Goal: Answer question/provide support: Share content

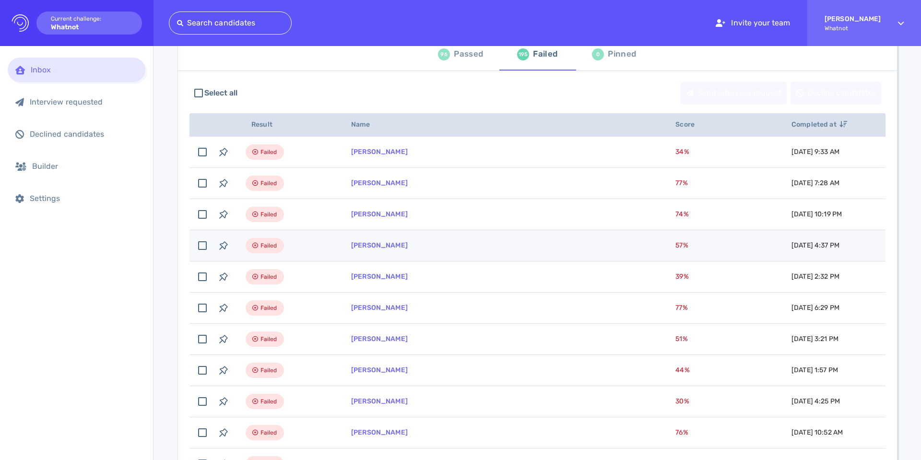
scroll to position [71, 0]
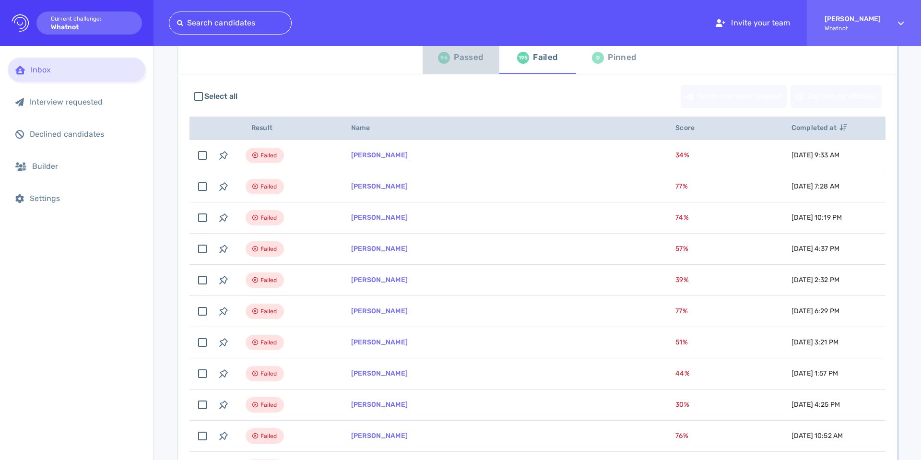
click at [469, 60] on div "Passed" at bounding box center [468, 57] width 29 height 14
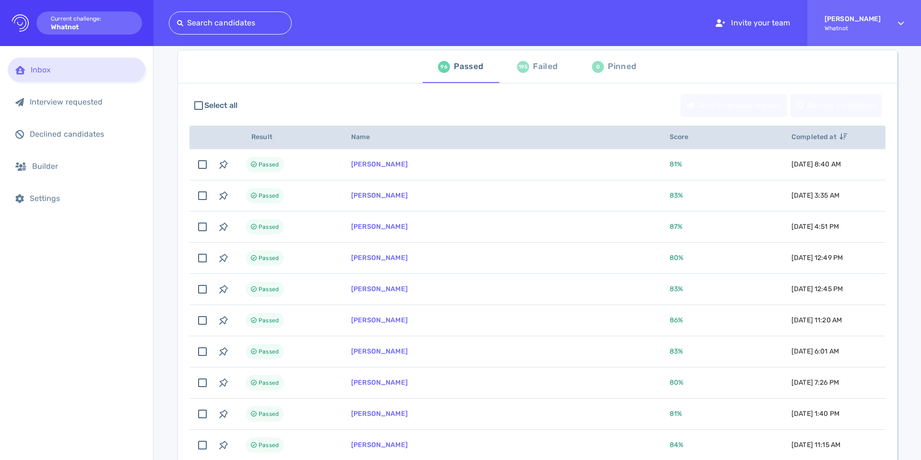
scroll to position [61, 0]
click at [538, 68] on div "Failed" at bounding box center [545, 67] width 24 height 14
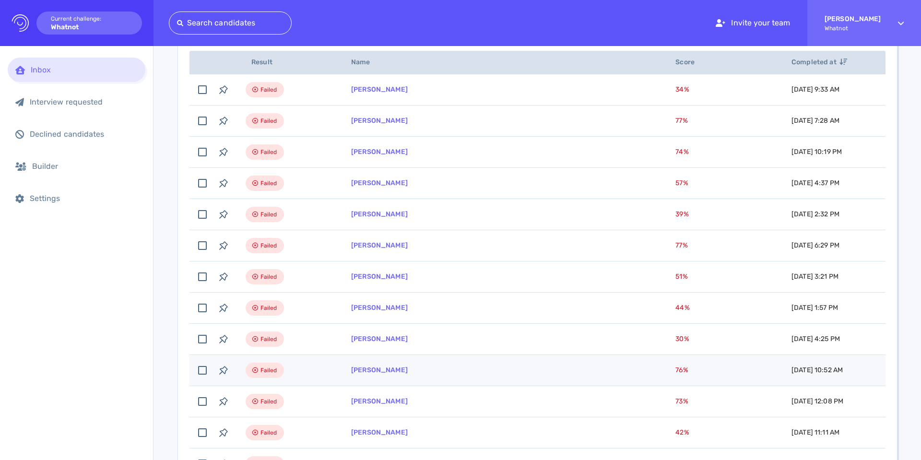
scroll to position [109, 0]
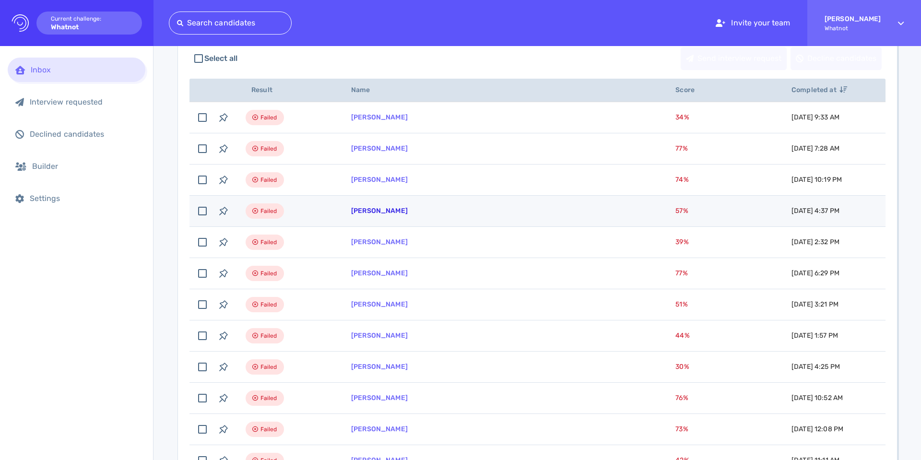
click at [379, 209] on link "[PERSON_NAME]" at bounding box center [379, 211] width 57 height 8
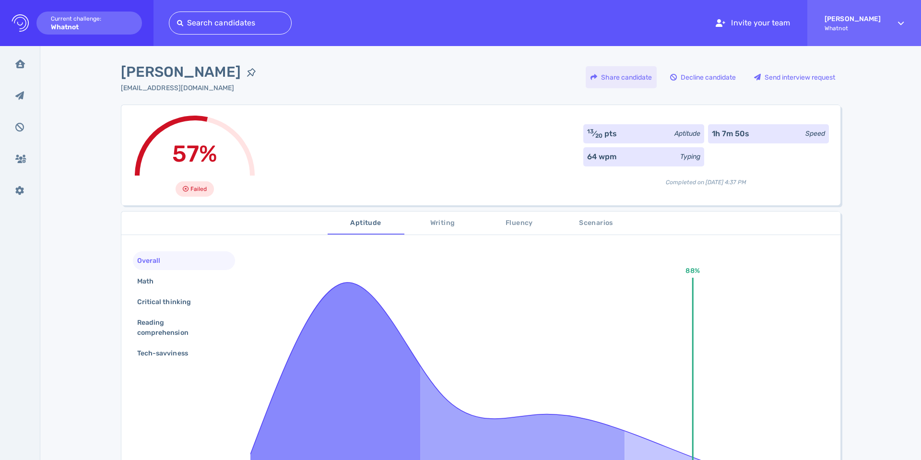
click at [620, 77] on div "Share candidate" at bounding box center [621, 77] width 71 height 22
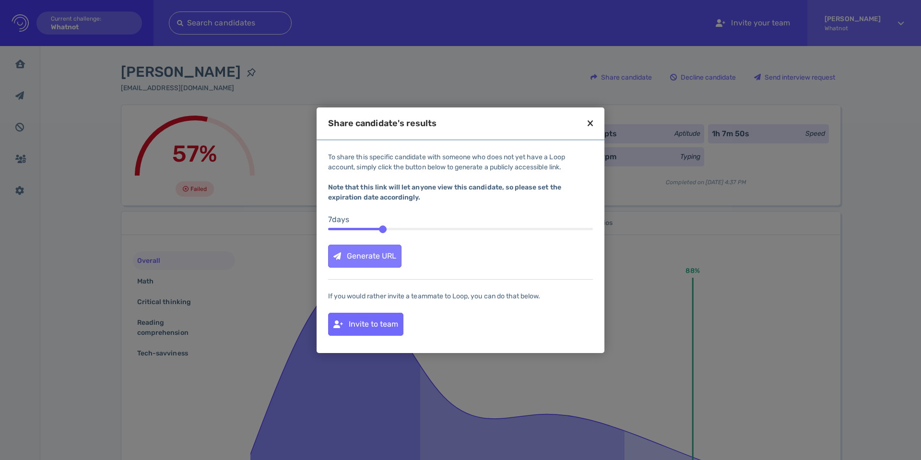
click at [363, 257] on div "Generate URL" at bounding box center [365, 256] width 72 height 22
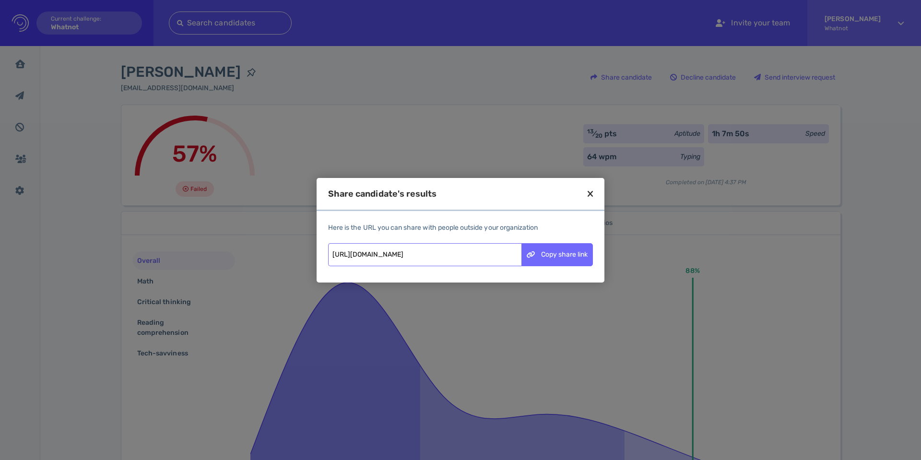
scroll to position [0, 12]
click at [559, 255] on div "Copy share link" at bounding box center [557, 255] width 71 height 22
click at [590, 196] on icon at bounding box center [590, 194] width 5 height 9
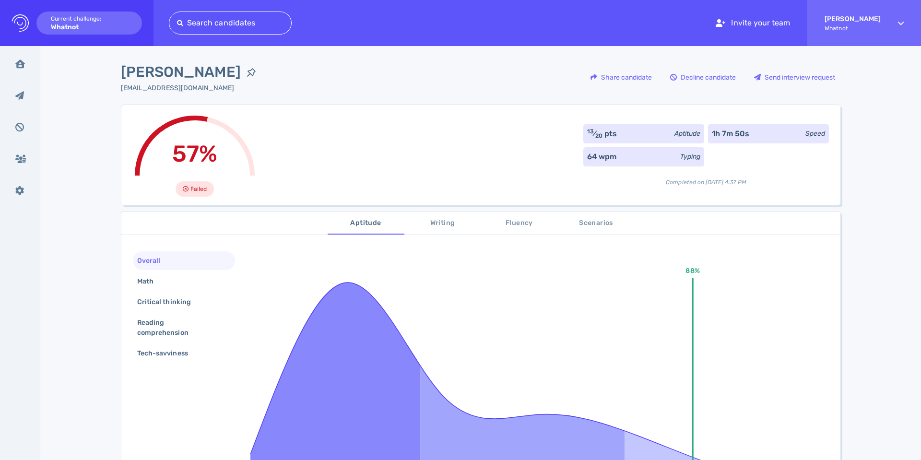
click at [512, 222] on span "Fluency" at bounding box center [519, 223] width 65 height 12
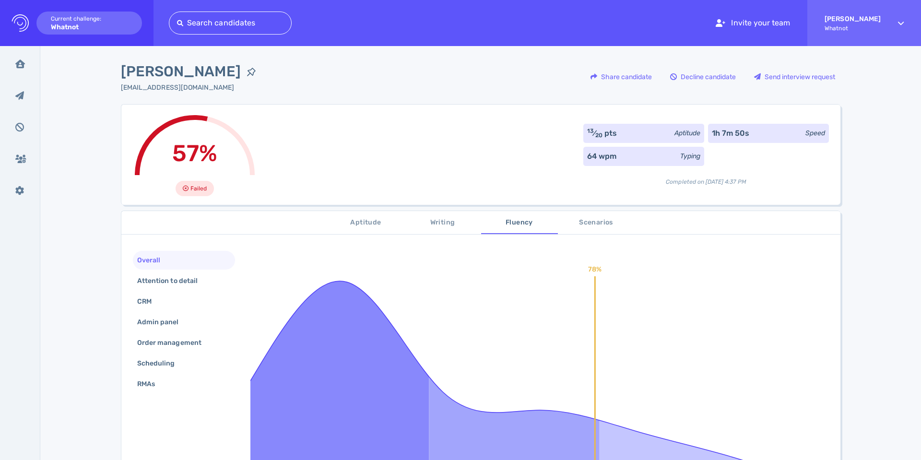
click at [422, 220] on span "Writing" at bounding box center [442, 223] width 65 height 12
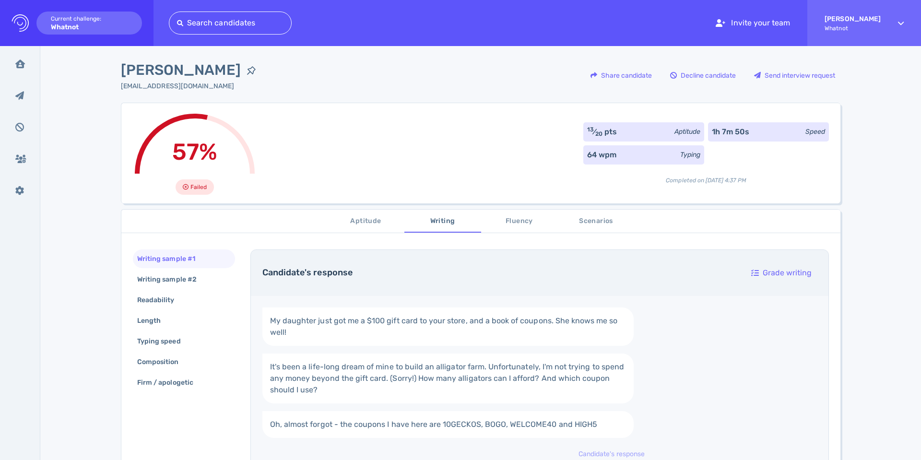
scroll to position [2, 0]
click at [364, 221] on span "Aptitude" at bounding box center [366, 221] width 65 height 12
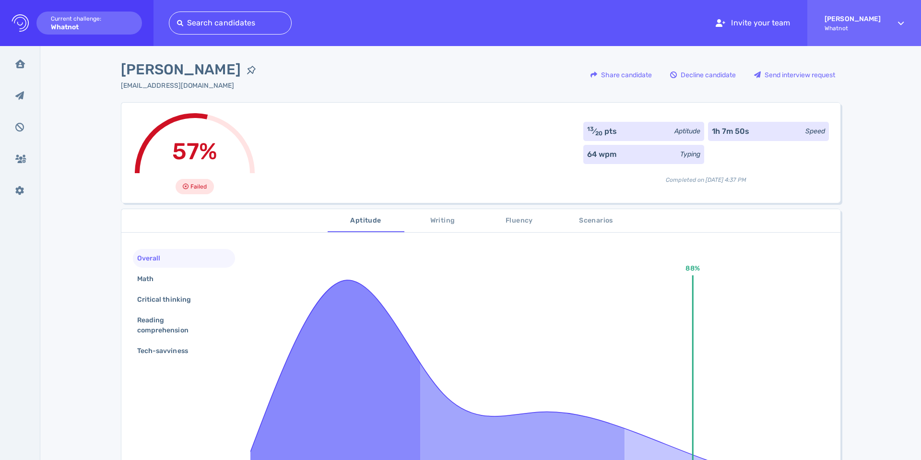
click at [513, 219] on span "Fluency" at bounding box center [519, 221] width 65 height 12
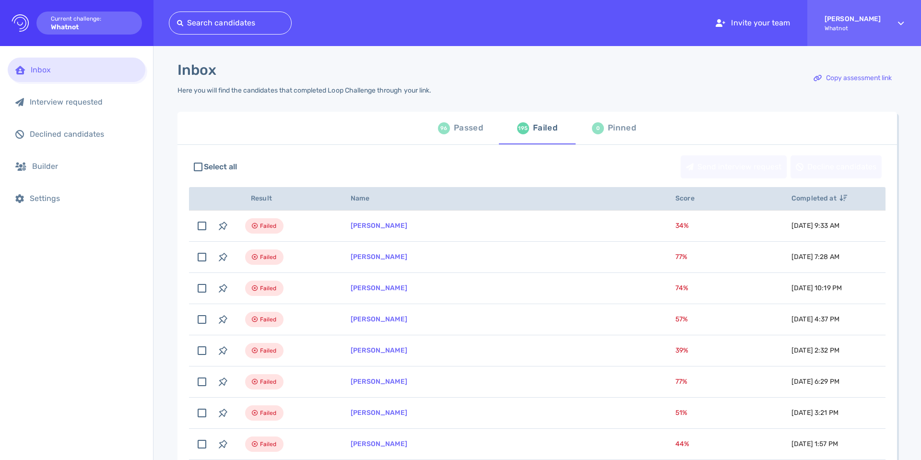
click at [462, 132] on div "Passed" at bounding box center [468, 128] width 29 height 14
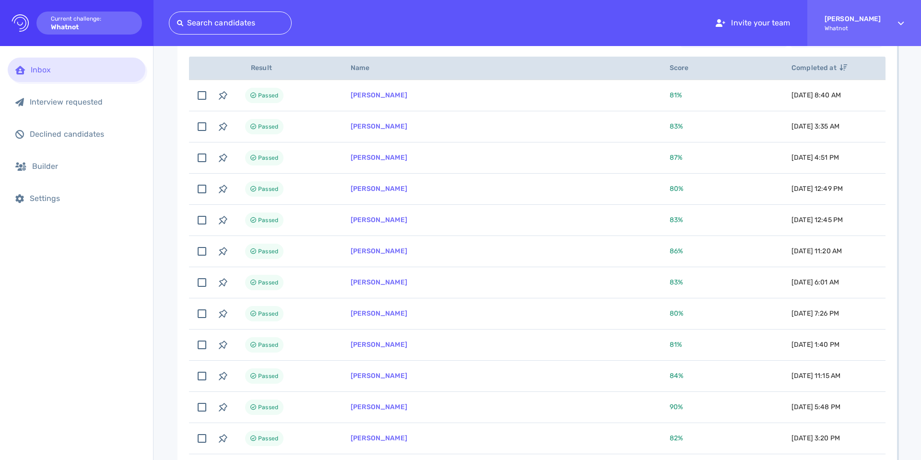
scroll to position [130, 0]
